Goal: Information Seeking & Learning: Learn about a topic

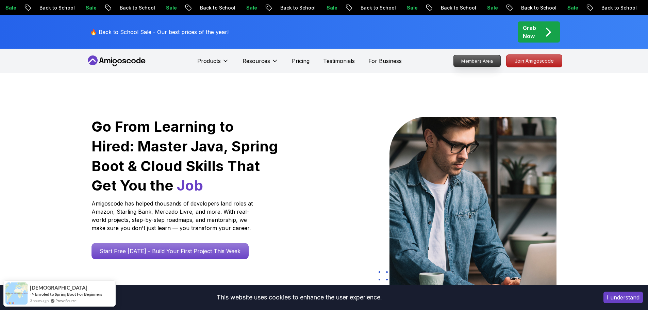
click at [475, 61] on p "Members Area" at bounding box center [477, 61] width 47 height 12
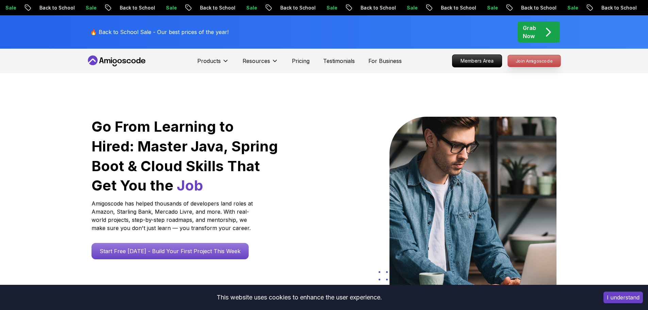
click at [539, 55] on p "Join Amigoscode" at bounding box center [534, 61] width 53 height 12
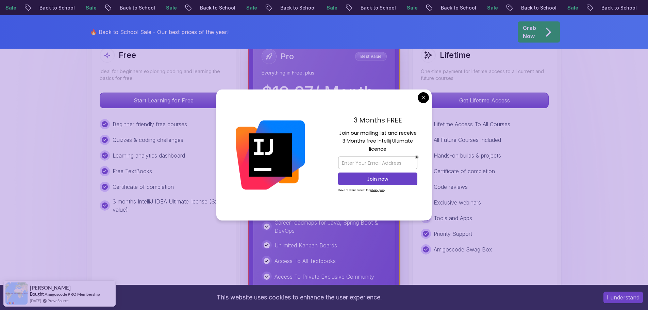
scroll to position [204, 0]
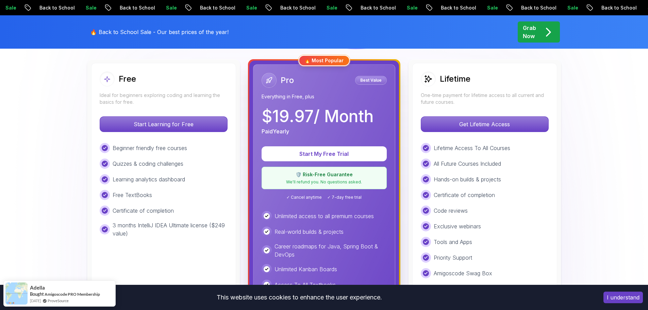
scroll to position [170, 0]
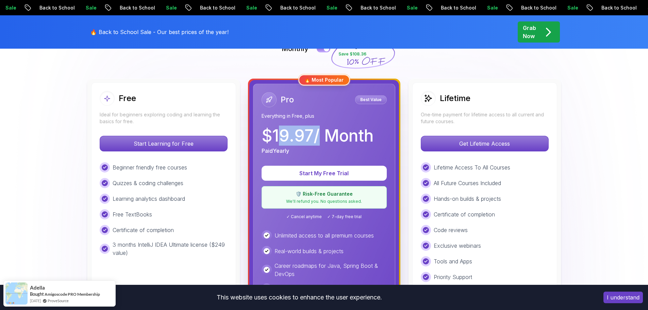
drag, startPoint x: 279, startPoint y: 138, endPoint x: 318, endPoint y: 135, distance: 38.9
click at [318, 135] on p "$ 19.97 / Month" at bounding box center [318, 136] width 112 height 16
click at [326, 114] on p "Everything in Free, plus" at bounding box center [324, 116] width 125 height 7
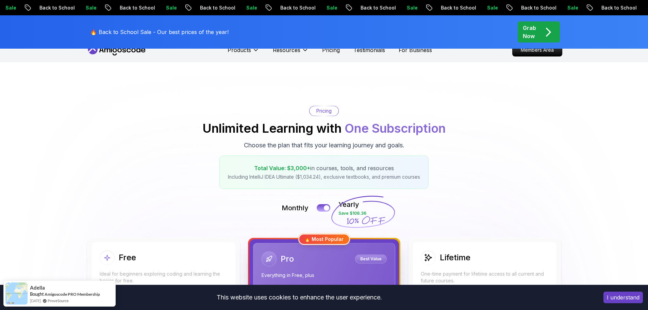
scroll to position [0, 0]
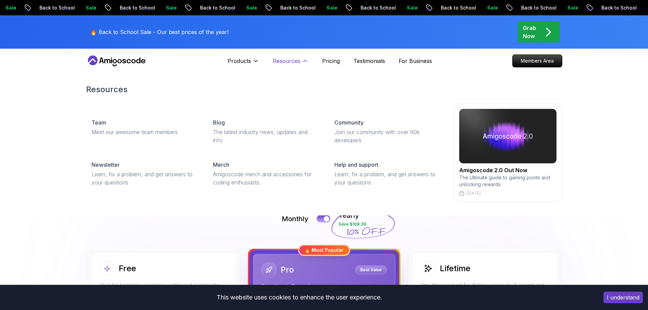
click at [282, 58] on p "Resources" at bounding box center [287, 61] width 28 height 8
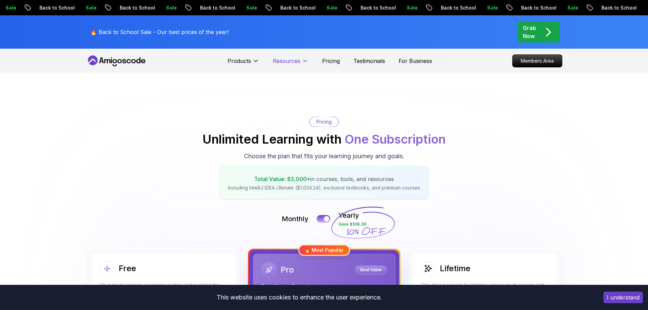
click at [282, 58] on p "Resources" at bounding box center [287, 61] width 28 height 8
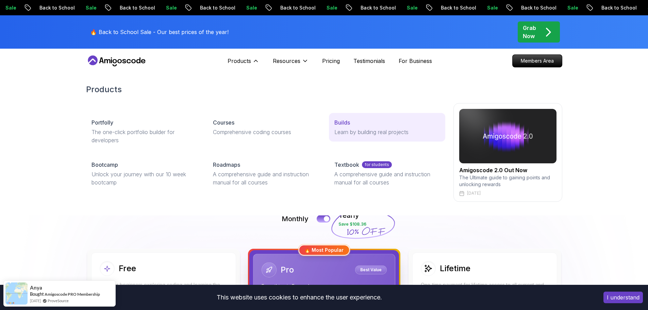
click at [349, 125] on p "Builds" at bounding box center [343, 122] width 16 height 8
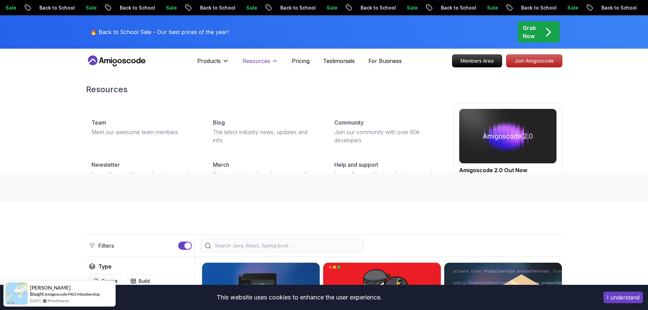
click at [258, 61] on p "Resources" at bounding box center [257, 61] width 28 height 8
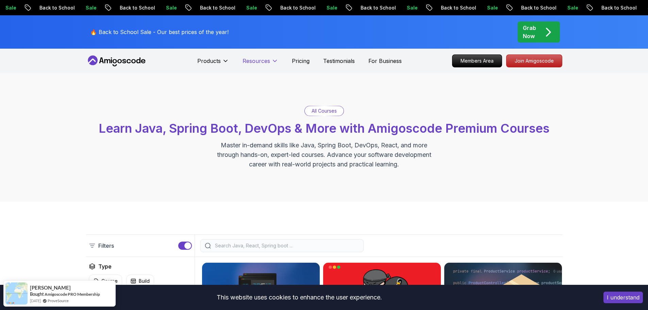
click at [258, 61] on p "Resources" at bounding box center [257, 61] width 28 height 8
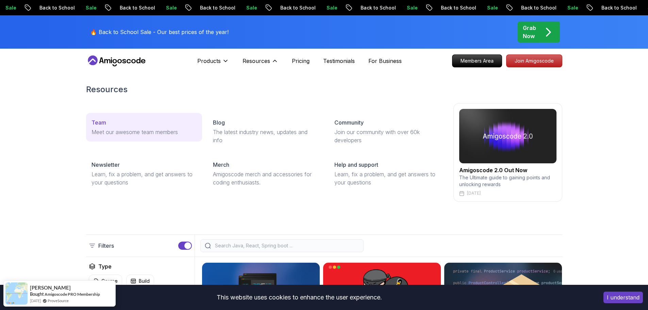
click at [128, 124] on div "Team" at bounding box center [144, 122] width 105 height 8
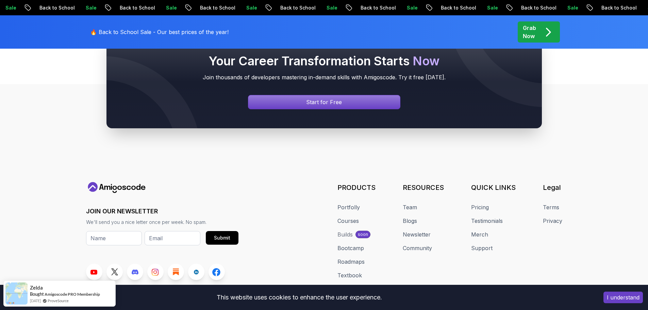
scroll to position [366, 0]
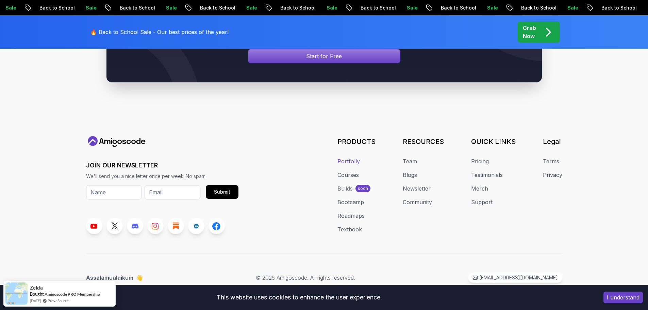
click at [345, 159] on link "Portfolly" at bounding box center [349, 161] width 22 height 8
